Goal: Task Accomplishment & Management: Manage account settings

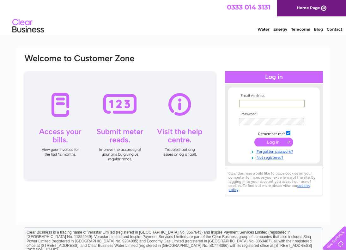
type input "[EMAIL_ADDRESS][DOMAIN_NAME]"
click at [272, 144] on input "submit" at bounding box center [273, 141] width 39 height 9
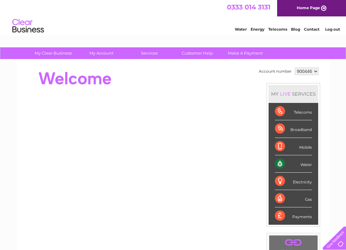
click at [309, 165] on div "Water" at bounding box center [293, 163] width 37 height 17
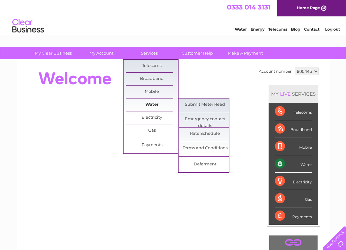
click at [139, 107] on link "Water" at bounding box center [152, 105] width 52 height 13
click at [151, 106] on link "Water" at bounding box center [152, 105] width 52 height 13
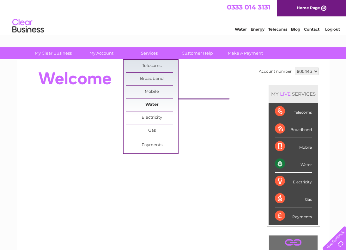
click at [151, 106] on link "Water" at bounding box center [152, 105] width 52 height 13
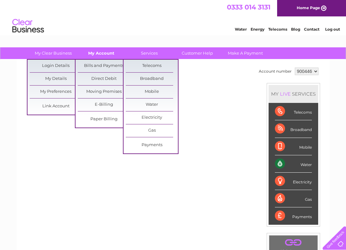
click at [103, 54] on link "My Account" at bounding box center [101, 53] width 52 height 12
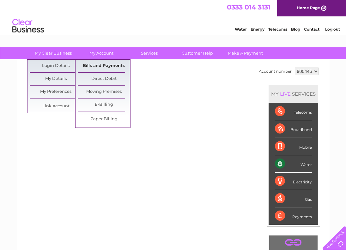
click at [100, 66] on link "Bills and Payments" at bounding box center [104, 66] width 52 height 13
click at [100, 65] on link "Bills and Payments" at bounding box center [104, 66] width 52 height 13
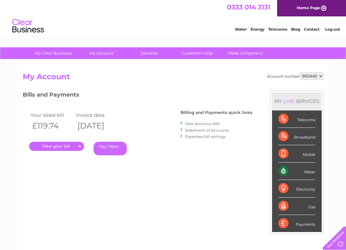
click at [61, 146] on link "." at bounding box center [56, 146] width 55 height 9
click at [62, 145] on link "." at bounding box center [56, 146] width 55 height 9
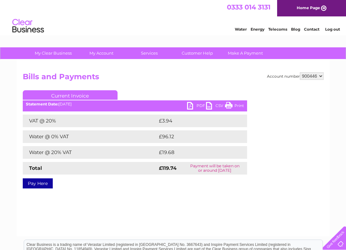
click at [228, 104] on link "Print" at bounding box center [234, 106] width 19 height 9
